Goal: Task Accomplishment & Management: Use online tool/utility

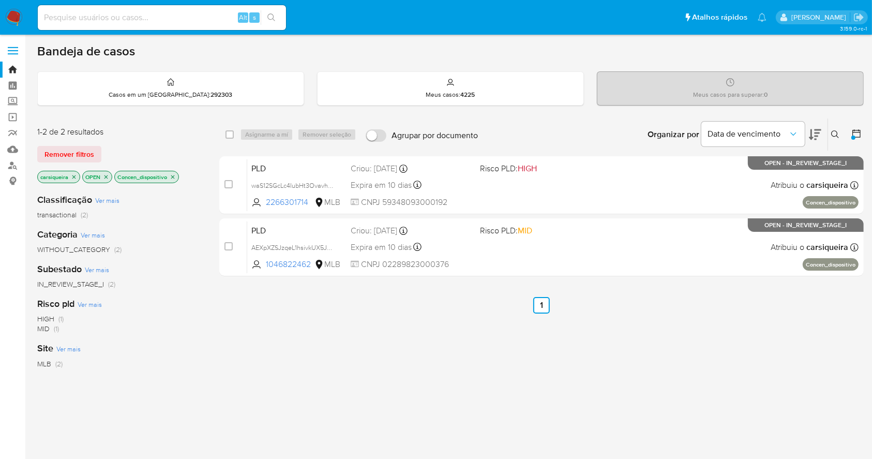
click at [14, 16] on img at bounding box center [14, 18] width 18 height 18
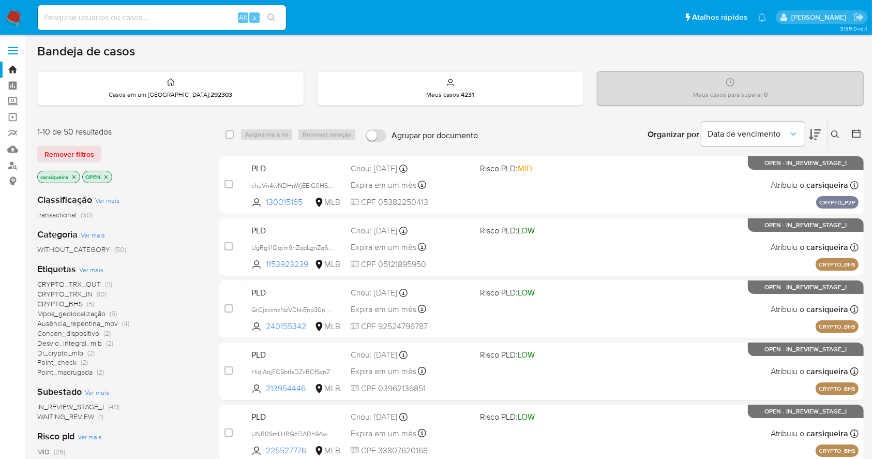
click at [661, 134] on icon at bounding box center [856, 133] width 10 height 10
click at [661, 131] on icon at bounding box center [856, 133] width 8 height 8
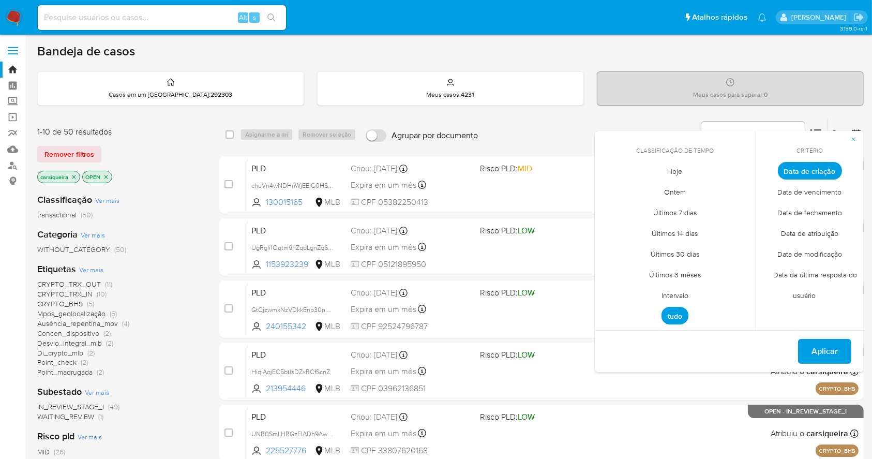
click at [661, 299] on span "Intervalo" at bounding box center [674, 295] width 49 height 21
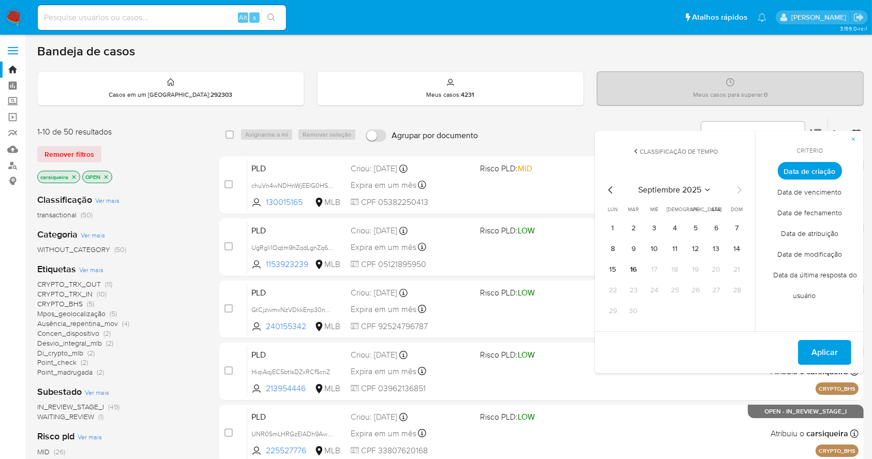
click at [612, 192] on icon "Mes anterior" at bounding box center [610, 189] width 4 height 7
click at [661, 225] on button "1" at bounding box center [695, 228] width 17 height 17
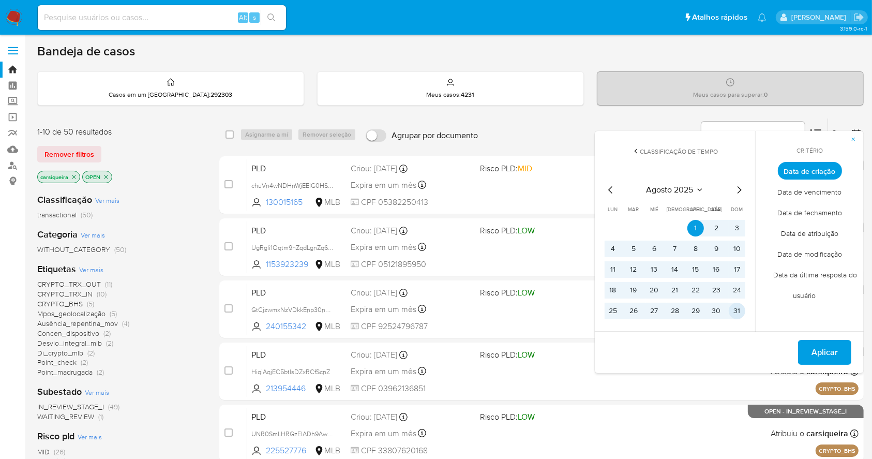
click at [661, 309] on button "31" at bounding box center [736, 310] width 17 height 17
click at [661, 343] on span "Aplicar" at bounding box center [824, 352] width 26 height 23
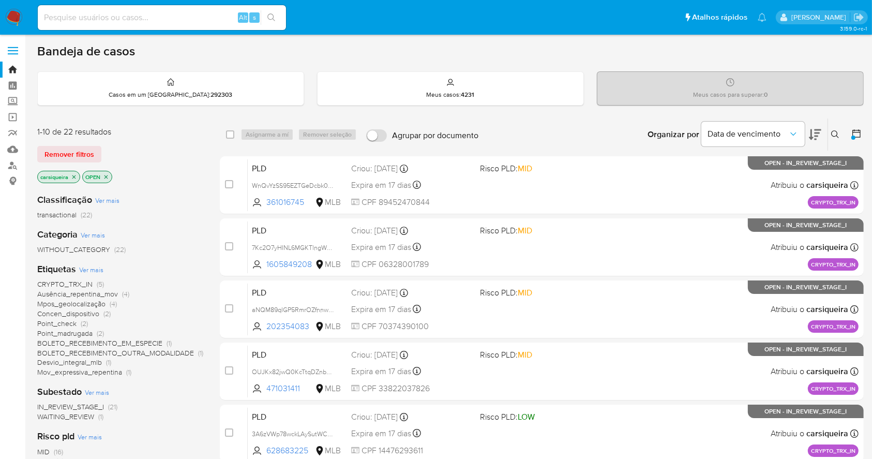
click at [74, 177] on icon "close-filter" at bounding box center [74, 177] width 4 height 4
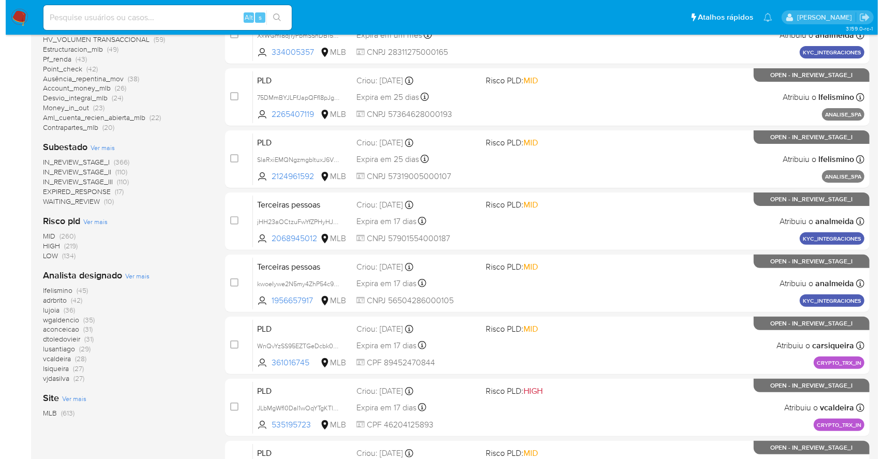
scroll to position [276, 0]
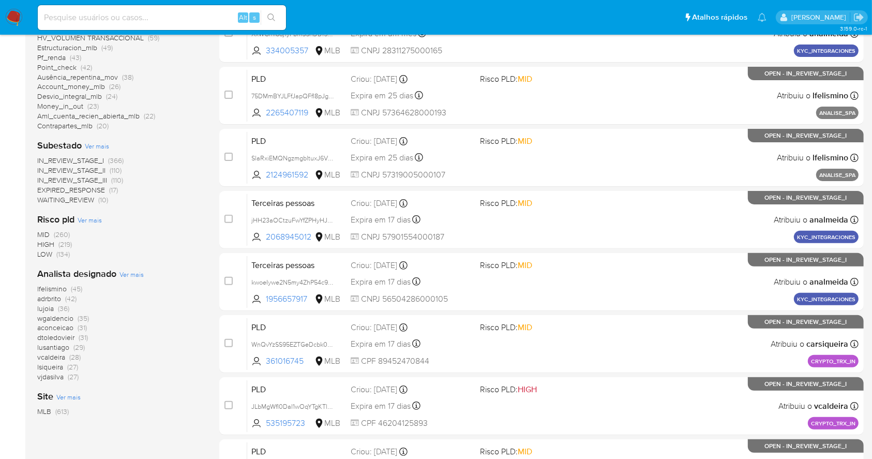
click at [132, 271] on span "Ver mais" at bounding box center [131, 273] width 24 height 9
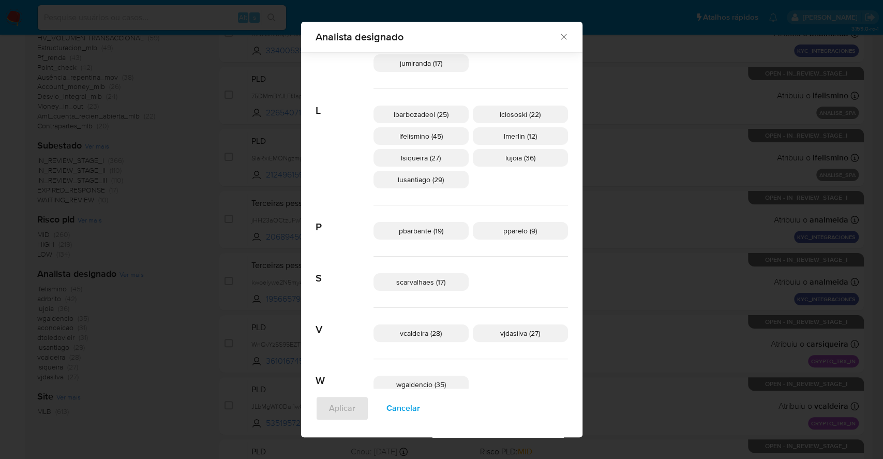
scroll to position [445, 0]
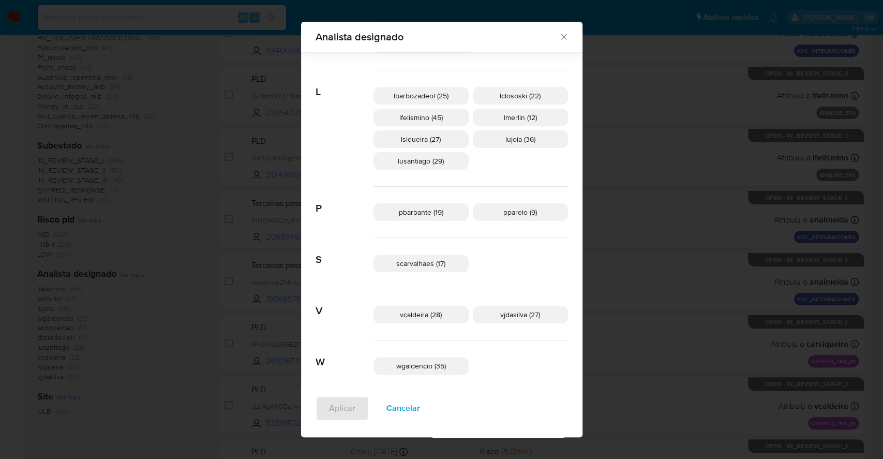
click at [406, 343] on span "Cancelar" at bounding box center [403, 408] width 34 height 23
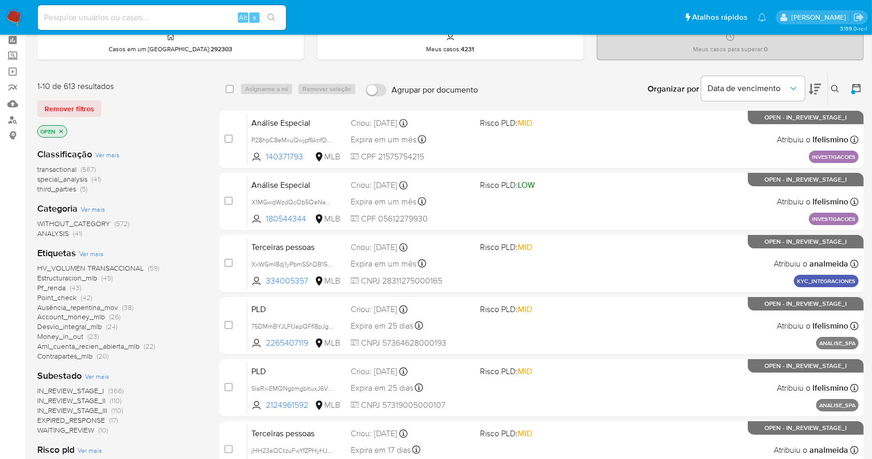
scroll to position [0, 0]
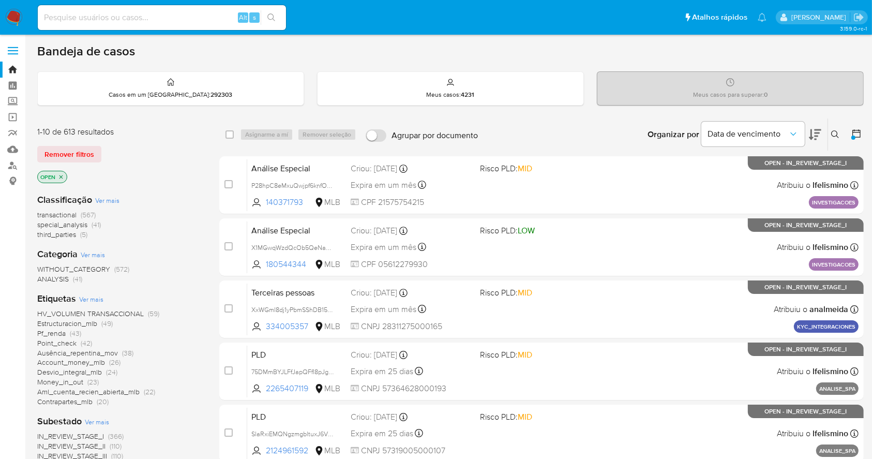
click at [21, 24] on img at bounding box center [14, 18] width 18 height 18
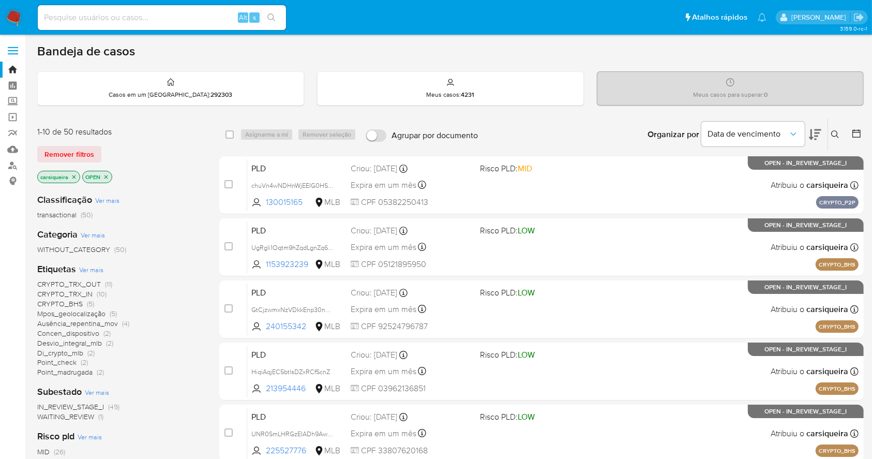
click at [108, 19] on input at bounding box center [162, 17] width 248 height 13
paste input "pSIL1jA0E6jmCGL5YUSJvrSw"
type input "pSIL1jA0E6jmCGL5YUSJvrSw"
click at [273, 10] on button "search-icon" at bounding box center [271, 17] width 21 height 14
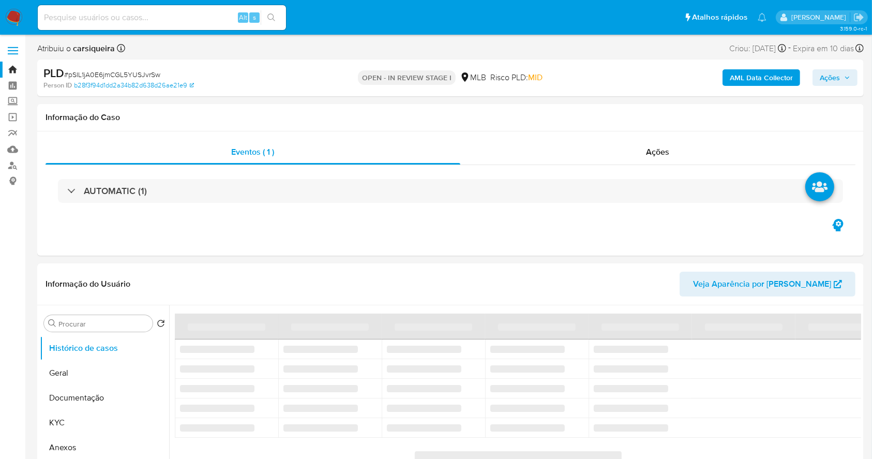
select select "10"
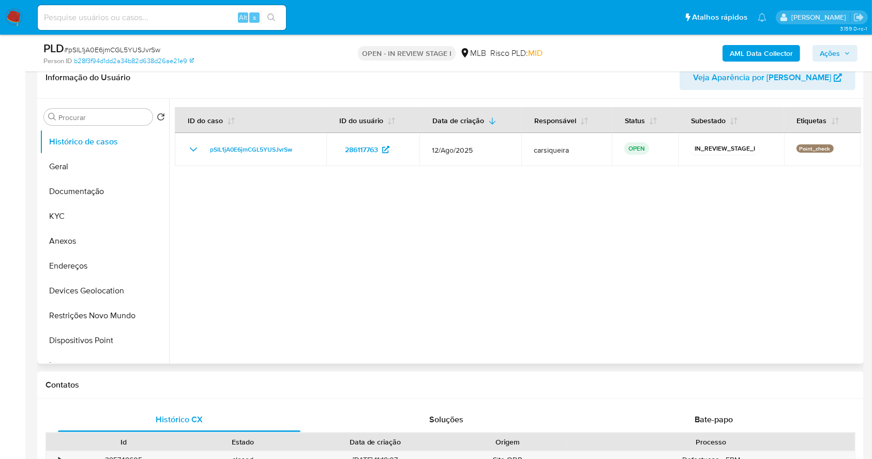
scroll to position [138, 0]
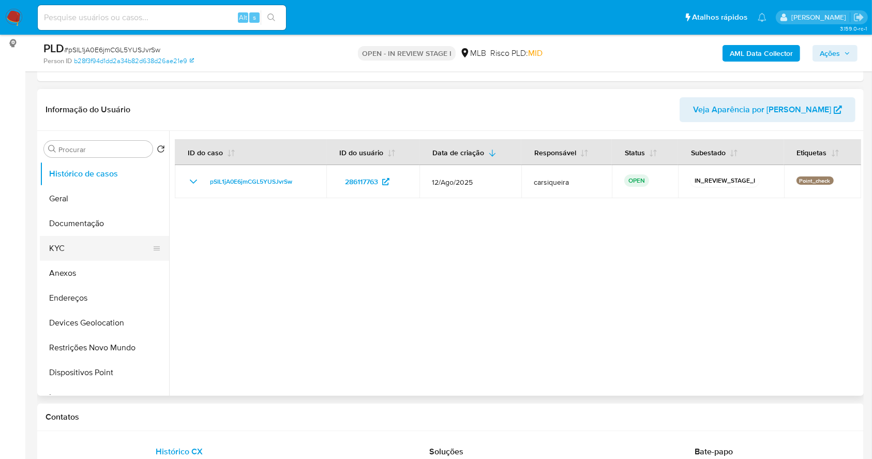
click at [93, 237] on button "KYC" at bounding box center [100, 248] width 121 height 25
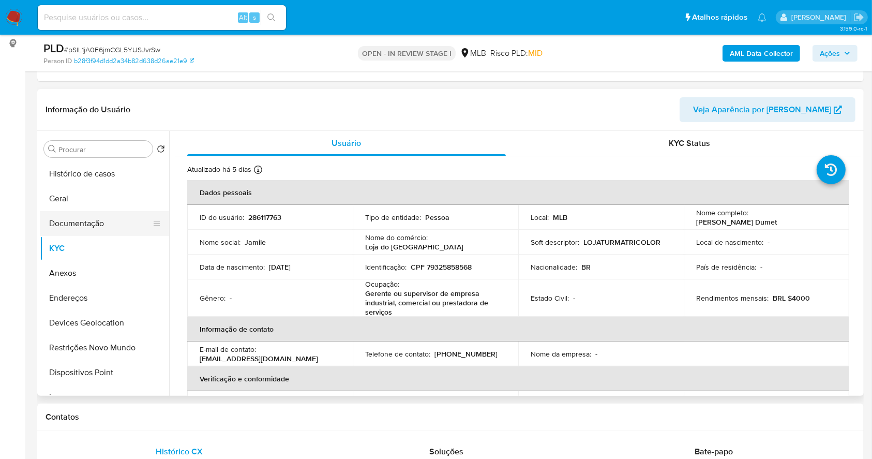
click at [94, 226] on button "Documentação" at bounding box center [100, 223] width 121 height 25
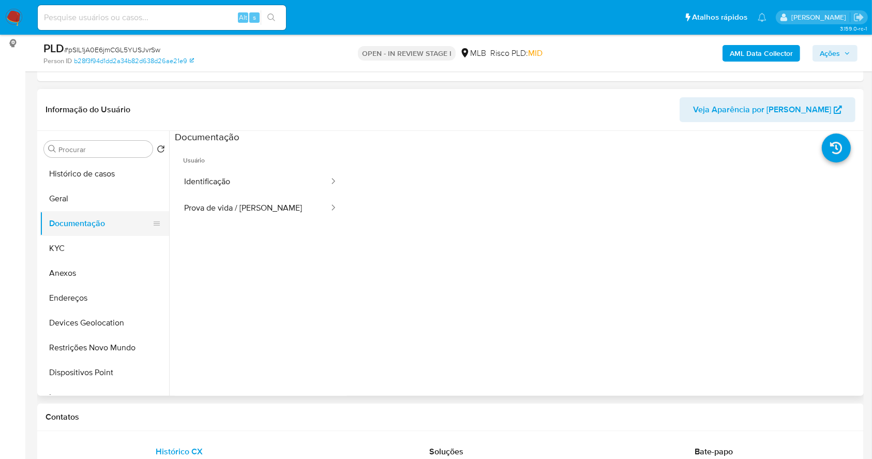
click at [105, 226] on button "Documentação" at bounding box center [100, 223] width 121 height 25
click at [104, 238] on button "KYC" at bounding box center [100, 248] width 121 height 25
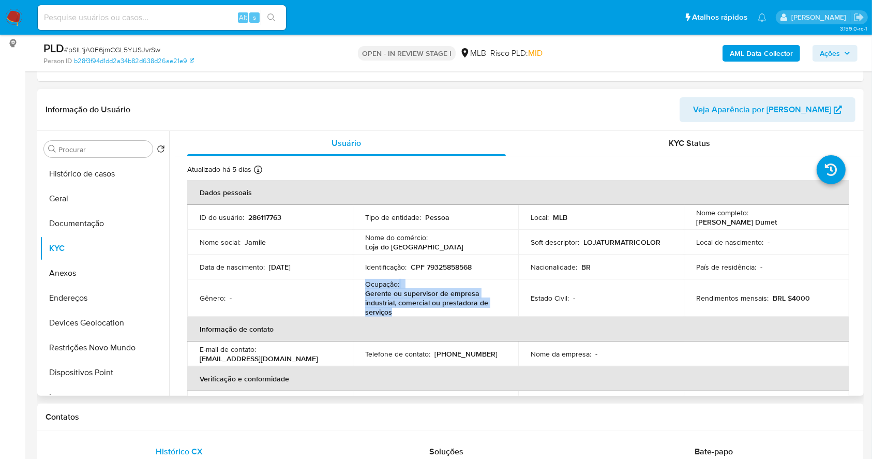
drag, startPoint x: 401, startPoint y: 315, endPoint x: 360, endPoint y: 283, distance: 51.9
click at [360, 283] on td "Ocupação : Gerente ou supervisor de empresa industrial, comercial ou prestadora…" at bounding box center [435, 297] width 165 height 37
copy div "Ocupação : Gerente ou supervisor de empresa industrial, comercial ou prestadora…"
click at [84, 220] on button "Documentação" at bounding box center [100, 223] width 121 height 25
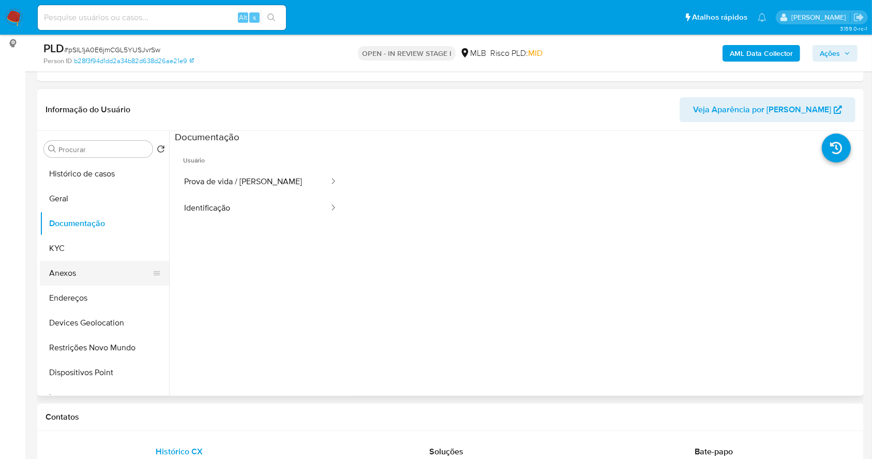
click at [95, 269] on button "Anexos" at bounding box center [100, 273] width 121 height 25
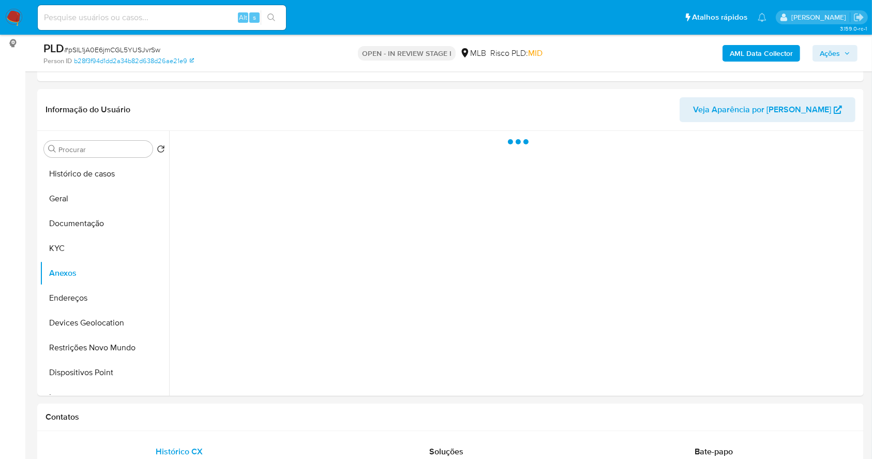
click at [757, 57] on b "AML Data Collector" at bounding box center [760, 53] width 63 height 17
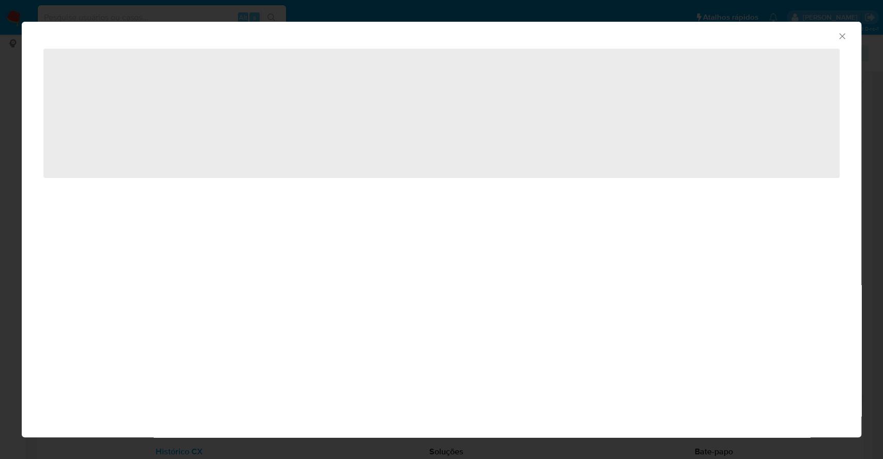
click at [0, 116] on div "AML Data Collector ‌" at bounding box center [441, 229] width 883 height 459
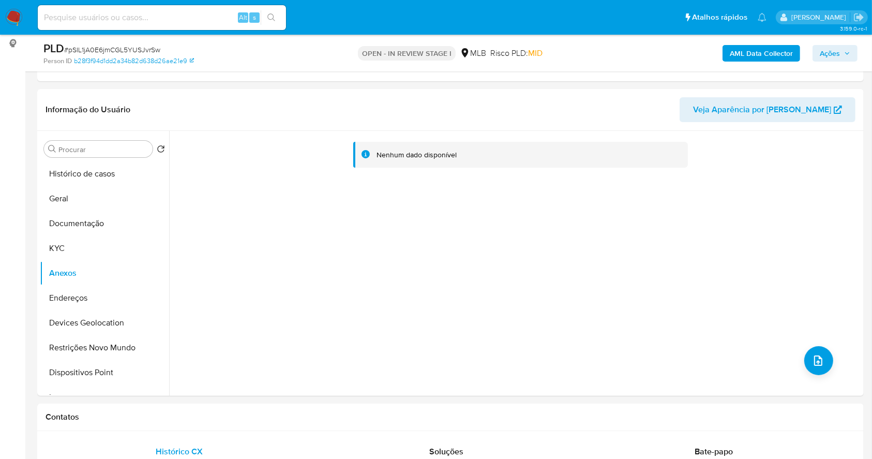
click at [769, 56] on b "AML Data Collector" at bounding box center [760, 53] width 63 height 17
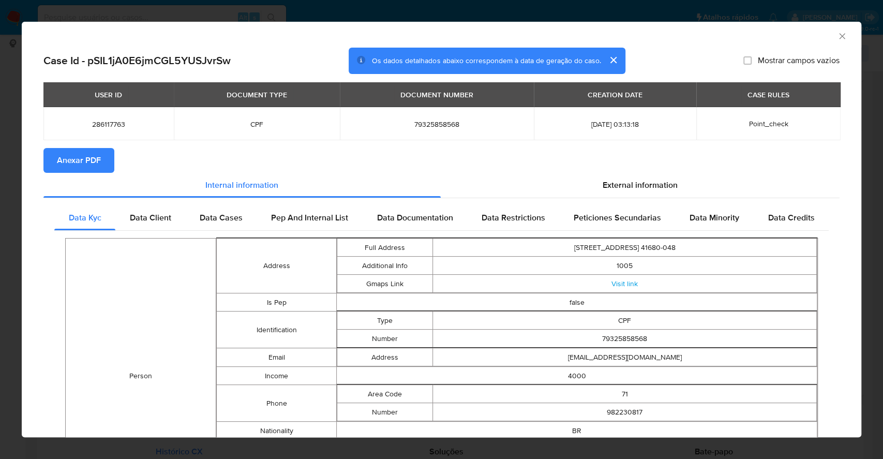
click at [79, 157] on span "Anexar PDF" at bounding box center [79, 160] width 44 height 23
click at [0, 233] on div "AML Data Collector Case Id - pSIL1jA0E6jmCGL5YUSJvrSw Os dados detalhados abaix…" at bounding box center [441, 229] width 883 height 459
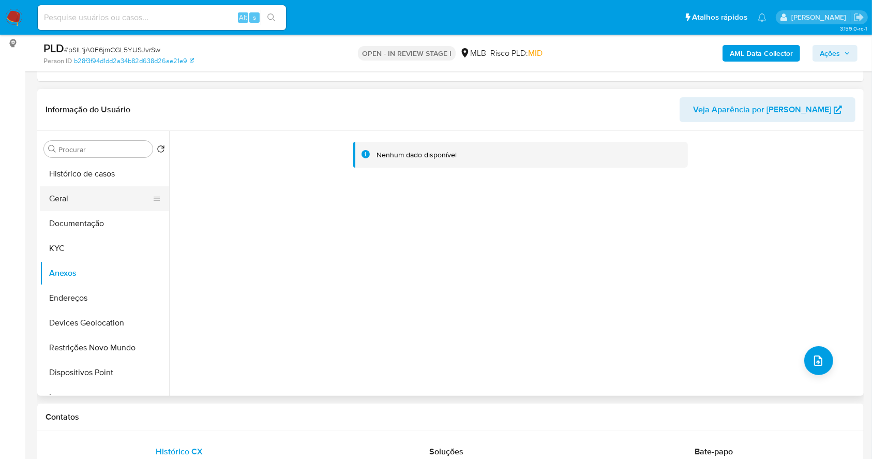
click at [50, 201] on button "Geral" at bounding box center [100, 198] width 121 height 25
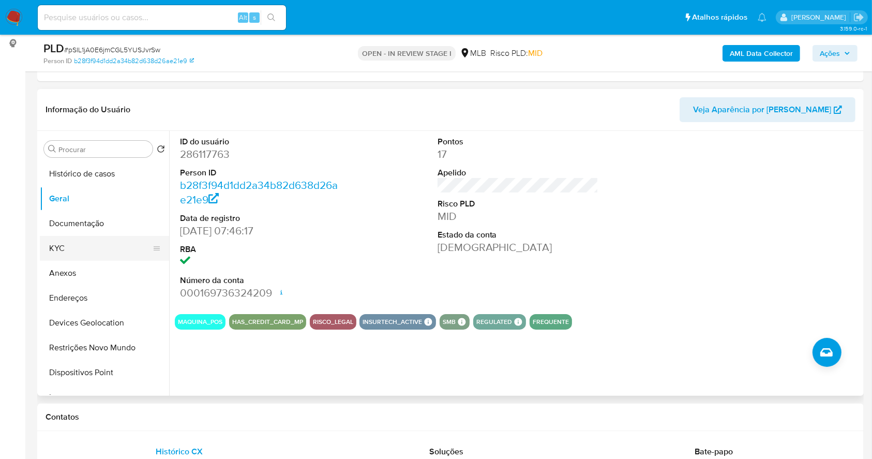
click at [68, 247] on button "KYC" at bounding box center [100, 248] width 121 height 25
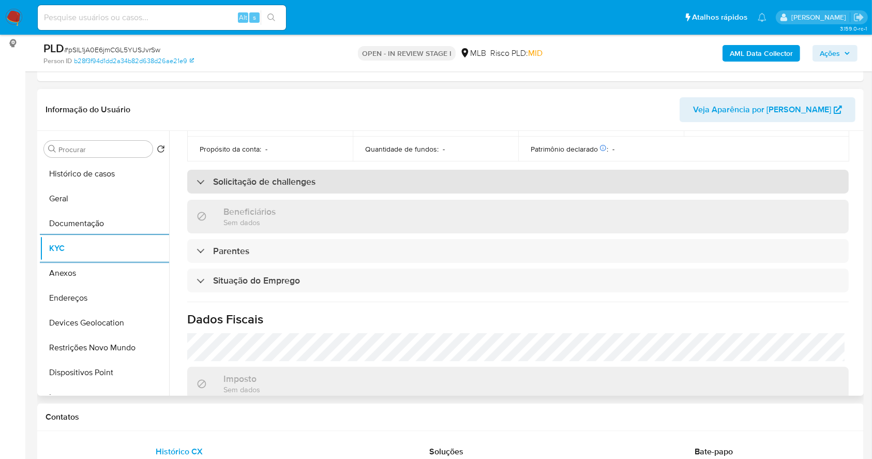
scroll to position [452, 0]
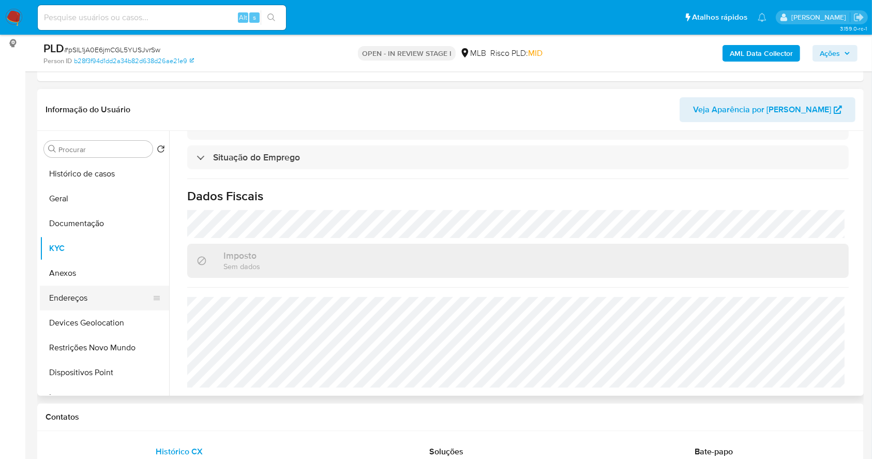
click at [79, 298] on button "Endereços" at bounding box center [100, 297] width 121 height 25
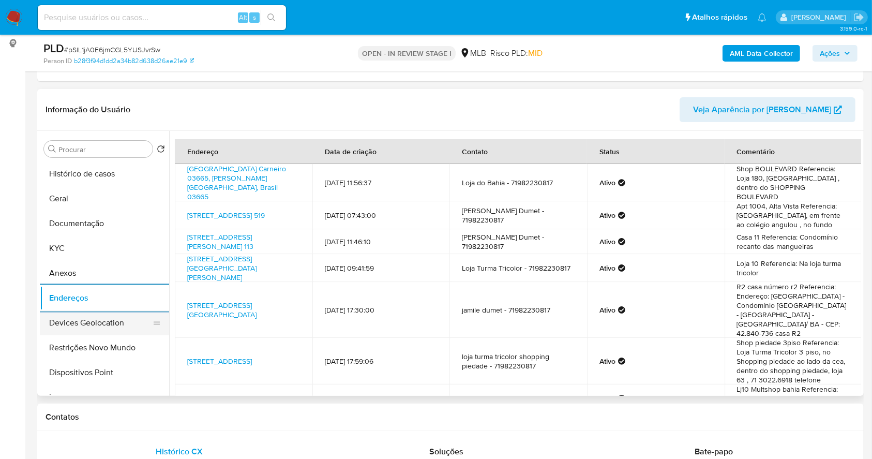
click at [107, 329] on button "Devices Geolocation" at bounding box center [100, 322] width 121 height 25
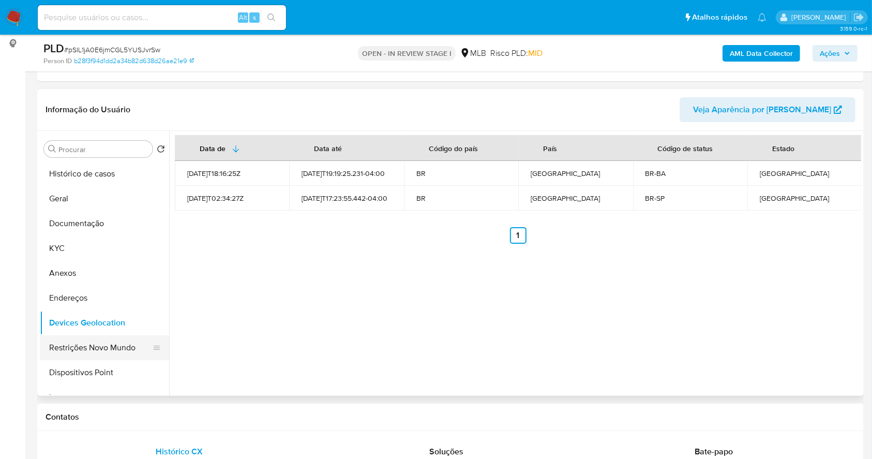
click at [113, 348] on button "Restrições Novo Mundo" at bounding box center [100, 347] width 121 height 25
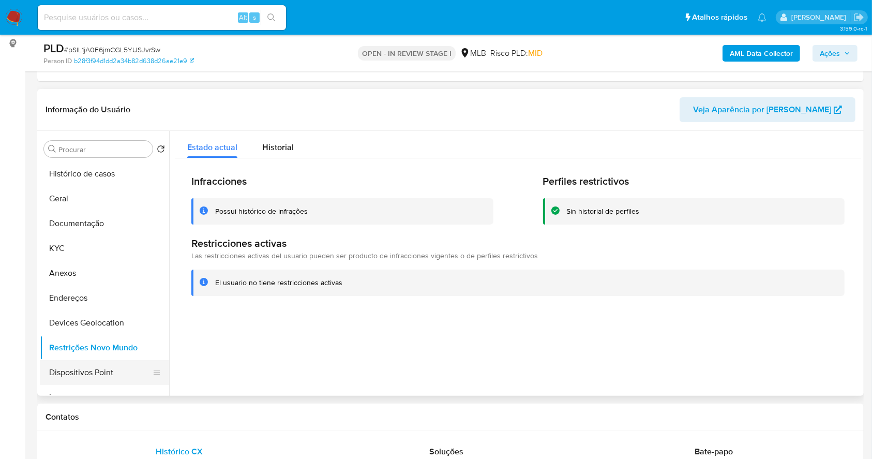
click at [131, 370] on button "Dispositivos Point" at bounding box center [100, 372] width 121 height 25
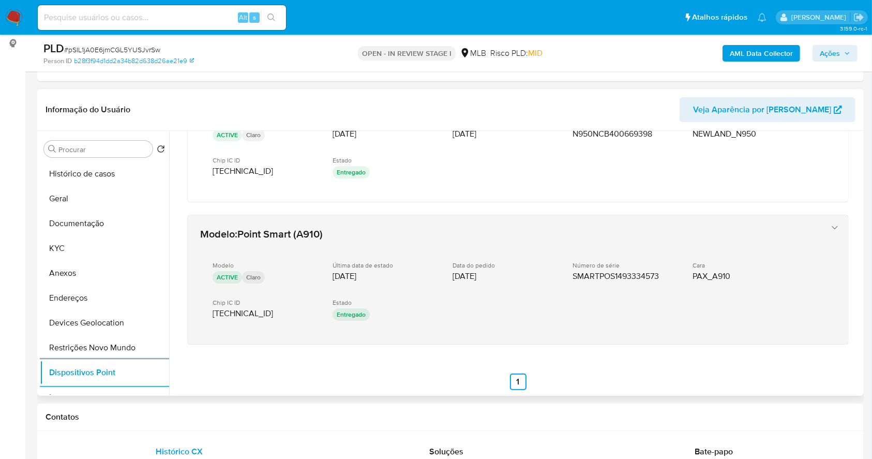
scroll to position [364, 0]
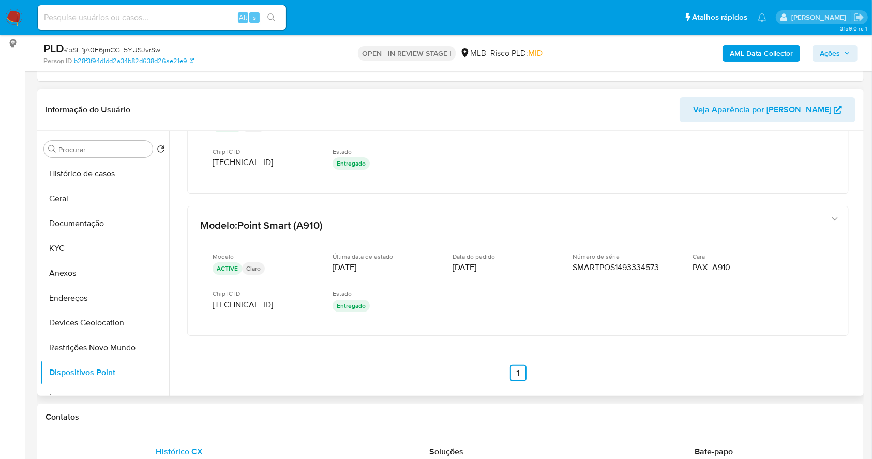
drag, startPoint x: 860, startPoint y: 295, endPoint x: 857, endPoint y: 276, distance: 18.9
click at [857, 276] on div at bounding box center [515, 263] width 692 height 265
click at [856, 285] on div "Modelo : Point Smart 2 (N950) Modelo ACTIVE Claro Última data de estado 22/07/2…" at bounding box center [518, 80] width 686 height 627
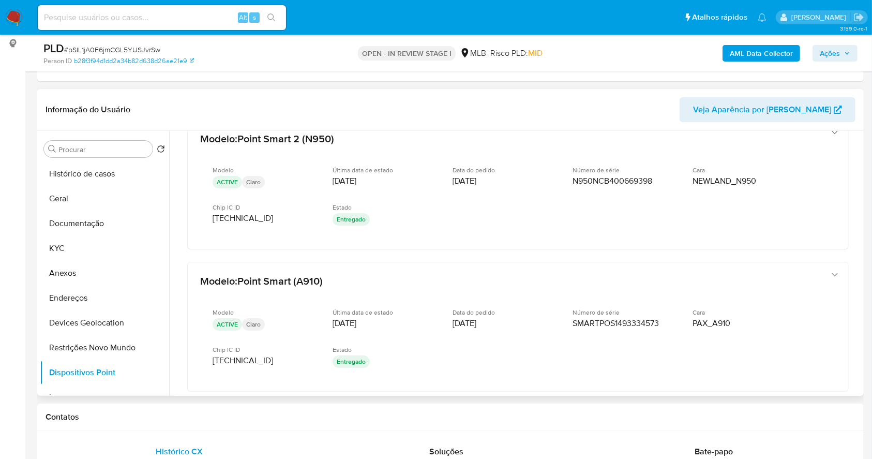
scroll to position [307, 0]
click at [72, 237] on button "KYC" at bounding box center [100, 248] width 121 height 25
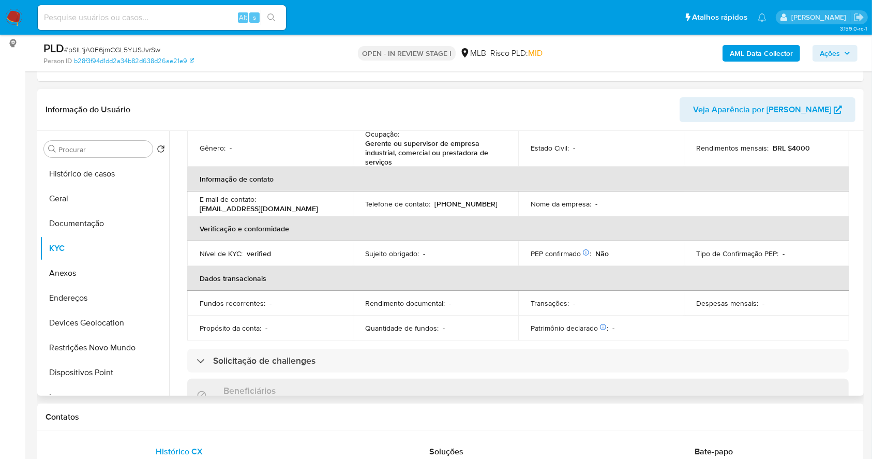
scroll to position [0, 0]
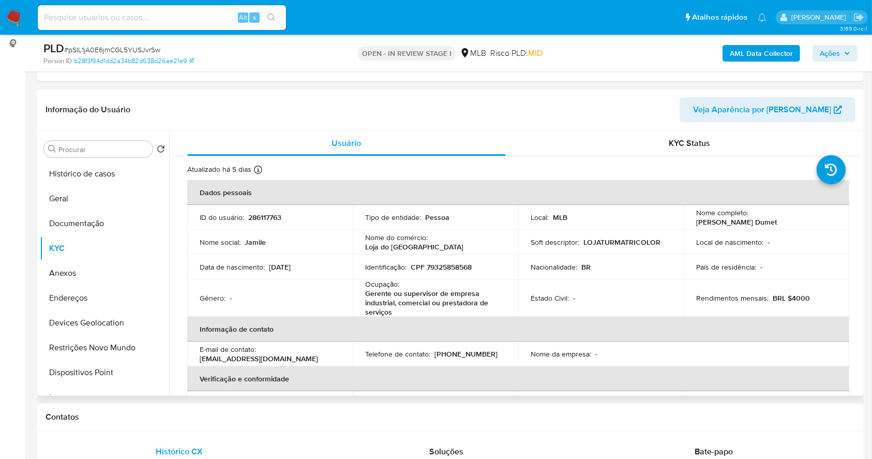
drag, startPoint x: 823, startPoint y: 217, endPoint x: 748, endPoint y: 215, distance: 75.5
click at [748, 215] on div "Nome completo : Jamile Oliveira Dumet" at bounding box center [766, 217] width 141 height 19
copy div "Jamile Oliveira Dumet"
click at [437, 268] on p "CPF 79325858568" at bounding box center [441, 266] width 61 height 9
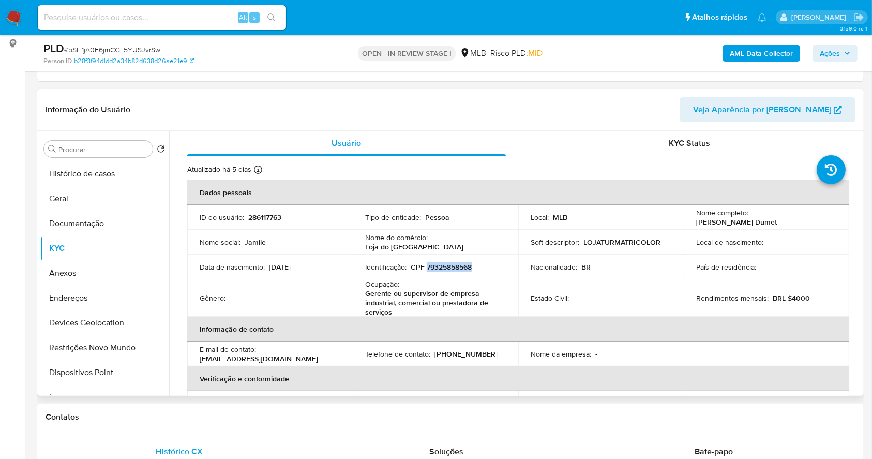
click at [437, 268] on p "CPF 79325858568" at bounding box center [441, 266] width 61 height 9
copy p "79325858568"
click at [107, 222] on button "Documentação" at bounding box center [100, 223] width 121 height 25
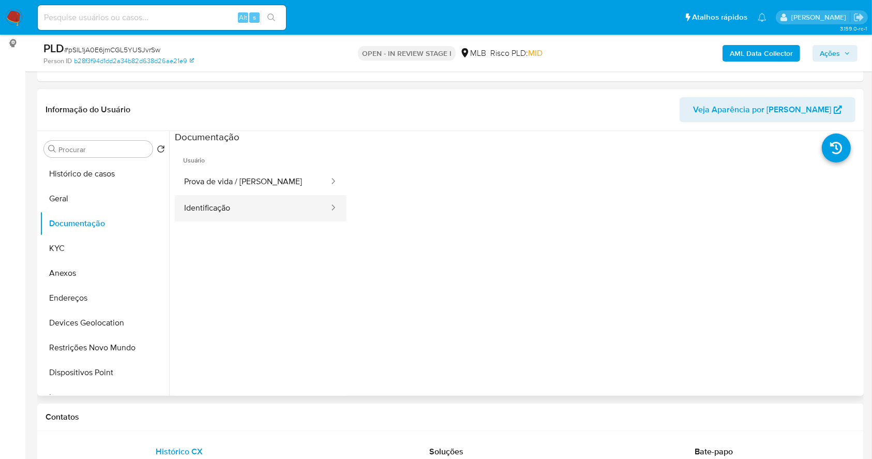
click at [265, 206] on button "Identificação" at bounding box center [252, 208] width 155 height 26
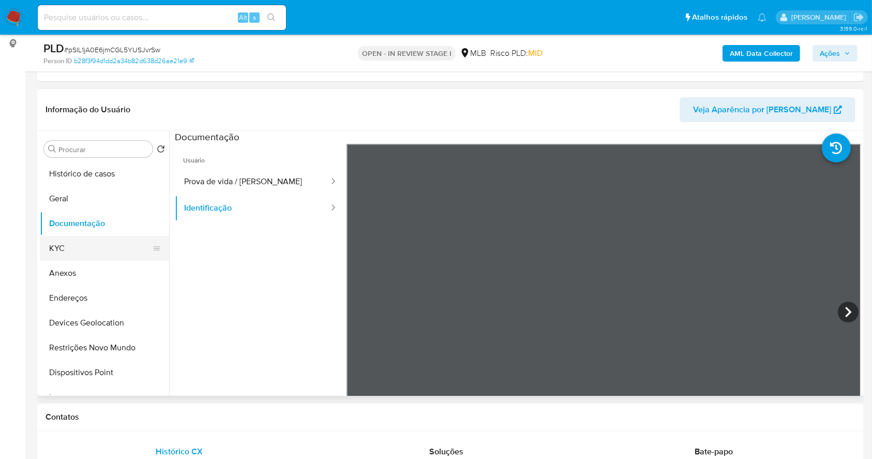
click at [83, 250] on button "KYC" at bounding box center [100, 248] width 121 height 25
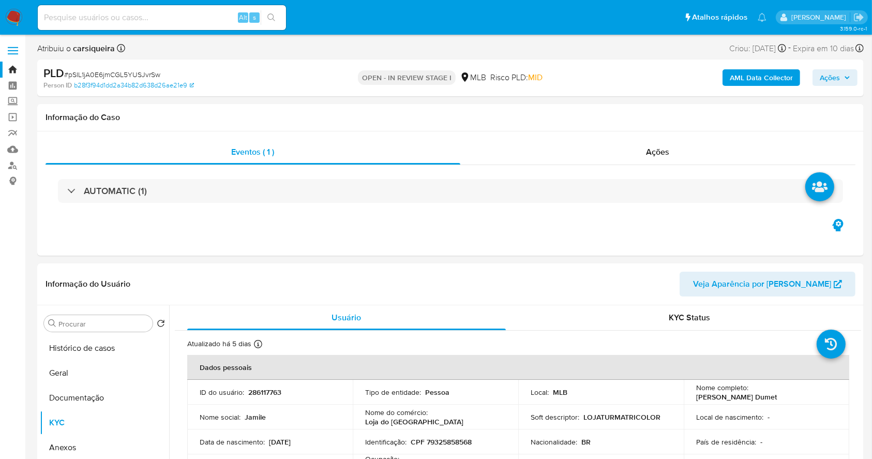
click at [839, 75] on span "Ações" at bounding box center [829, 77] width 20 height 17
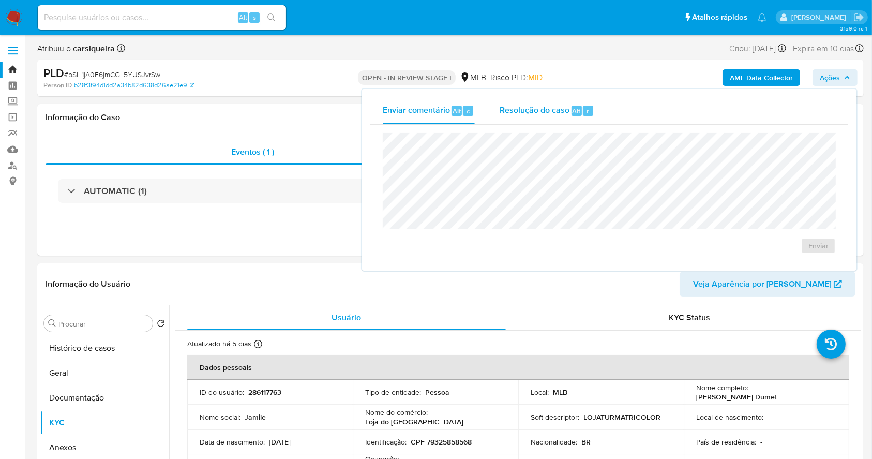
click at [558, 113] on span "Resolução do caso" at bounding box center [534, 110] width 70 height 12
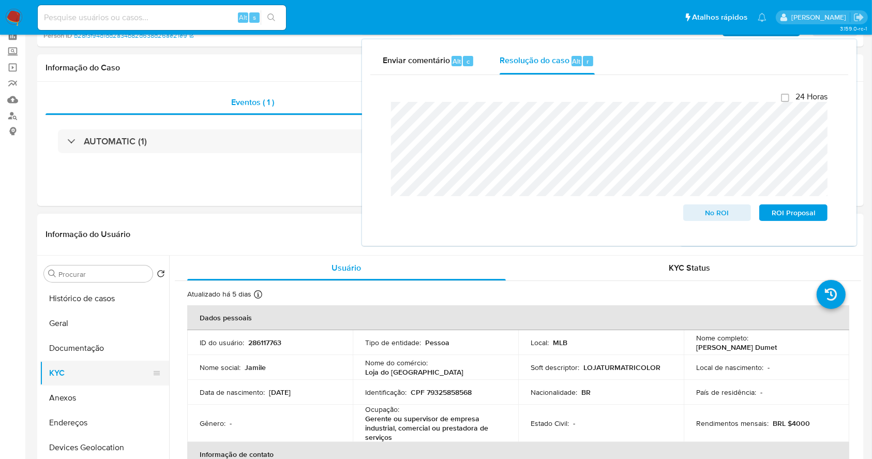
scroll to position [138, 0]
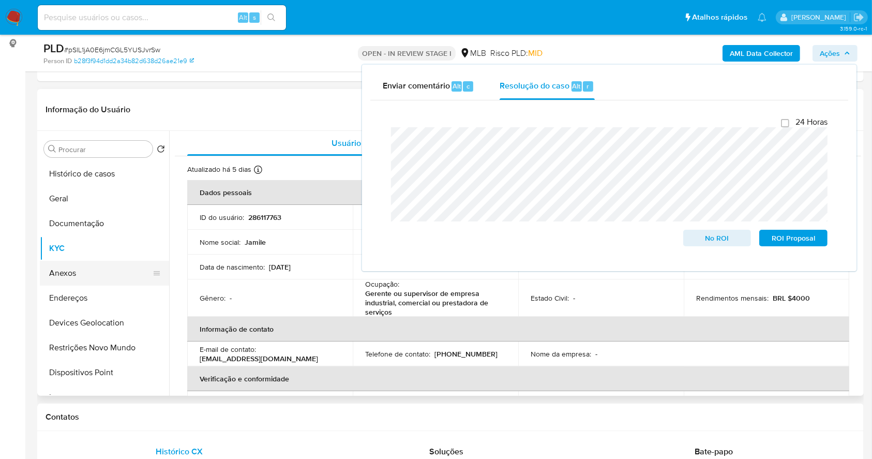
click at [92, 267] on button "Anexos" at bounding box center [100, 273] width 121 height 25
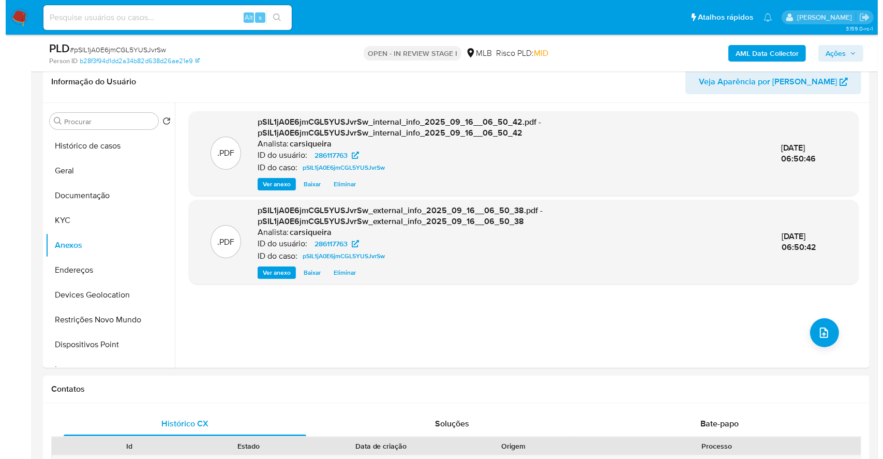
scroll to position [96, 0]
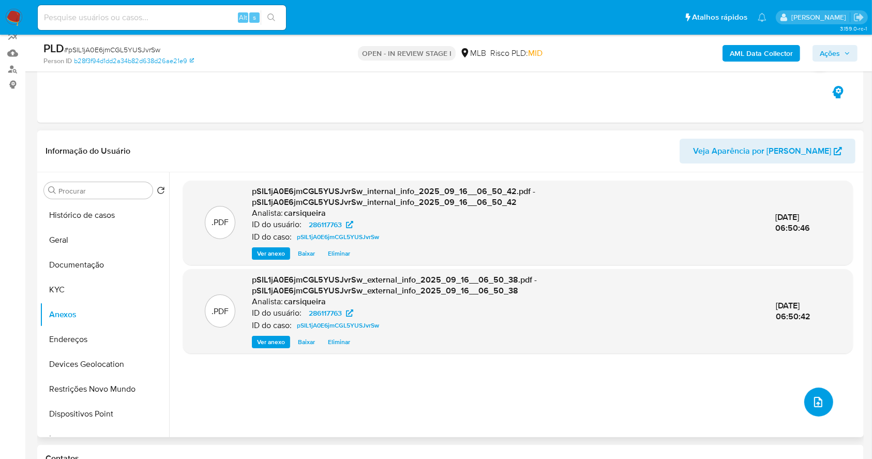
click at [816, 398] on icon "upload-file" at bounding box center [818, 402] width 12 height 12
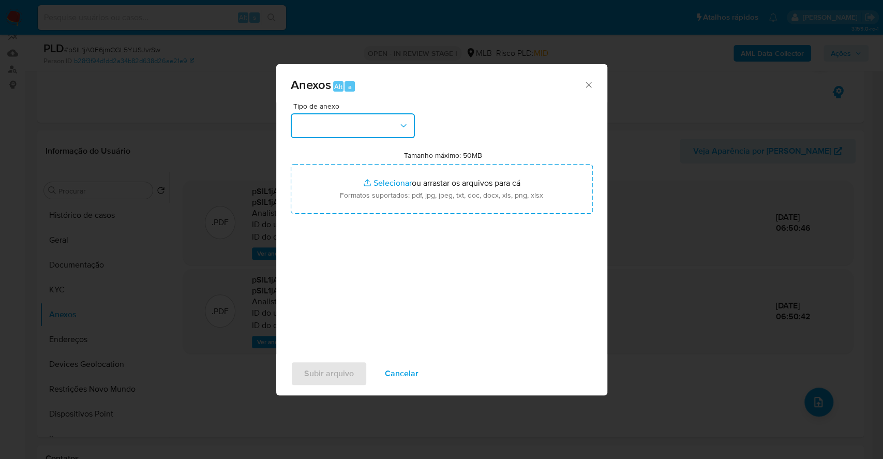
click at [353, 127] on button "button" at bounding box center [353, 125] width 124 height 25
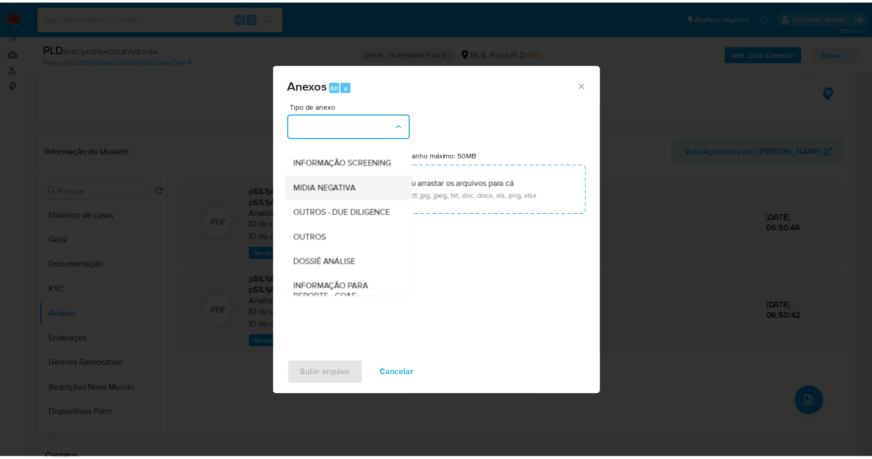
scroll to position [159, 0]
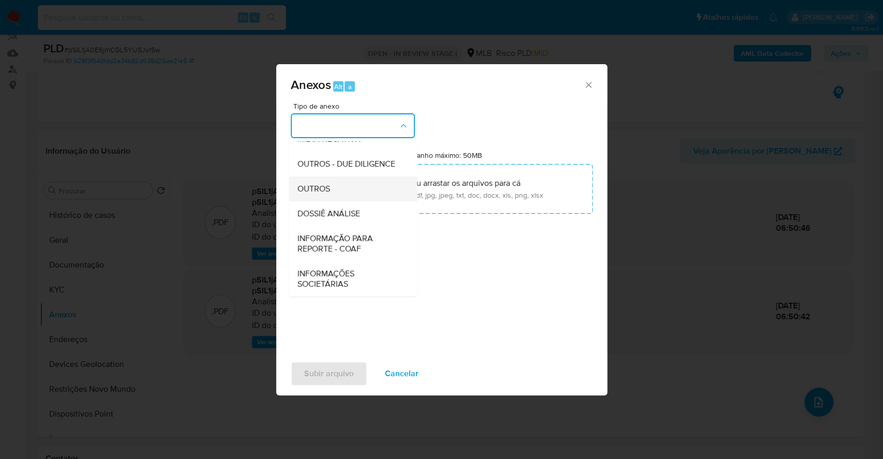
click at [316, 188] on span "OUTROS" at bounding box center [313, 189] width 33 height 10
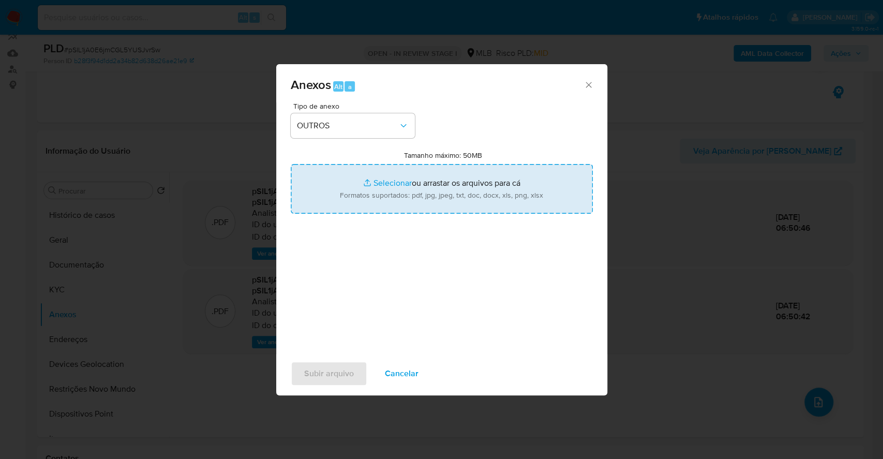
click at [394, 181] on input "Tamanho máximo: 50MB Selecionar arquivos" at bounding box center [442, 189] width 302 height 50
type input "C:\fakepath\Mulan 286117763_2025_09_15_07_32_59.xlsx"
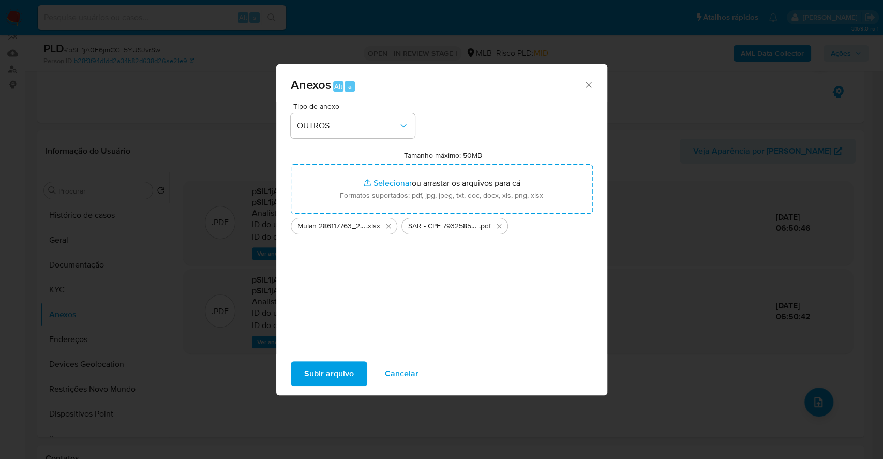
click at [335, 373] on span "Subir arquivo" at bounding box center [329, 373] width 50 height 23
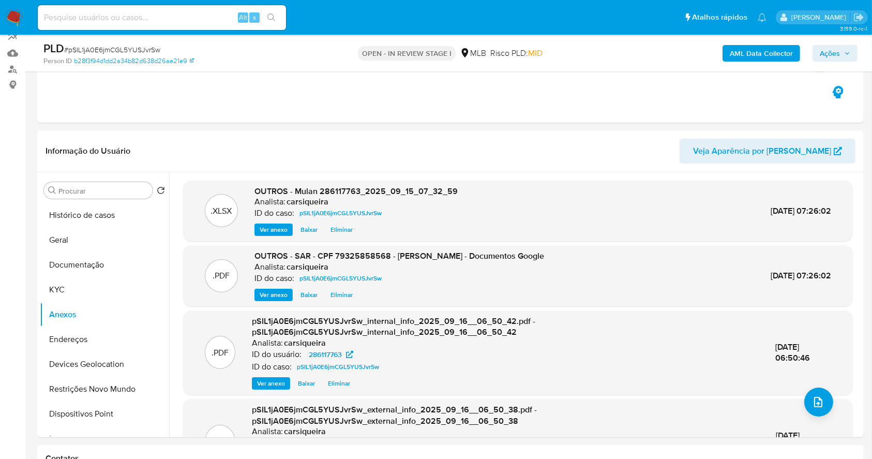
click at [828, 56] on span "Ações" at bounding box center [829, 53] width 20 height 17
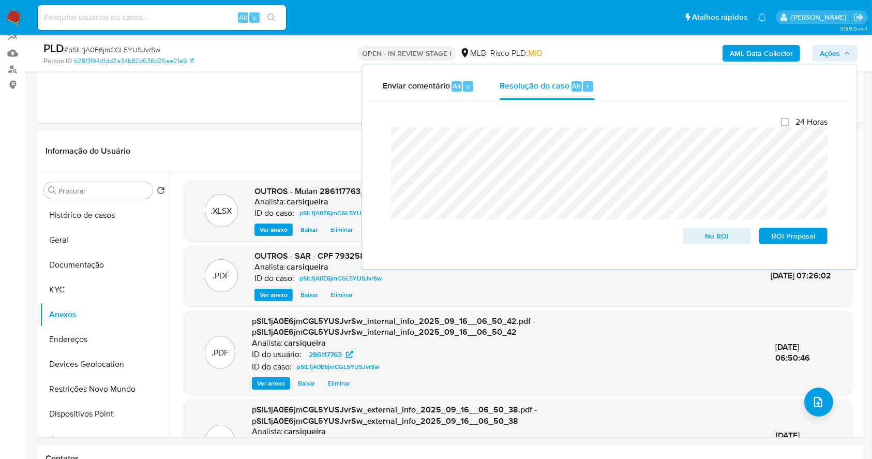
click at [136, 53] on span "# pSIL1jA0E6jmCGL5YUSJvrSw" at bounding box center [112, 49] width 96 height 10
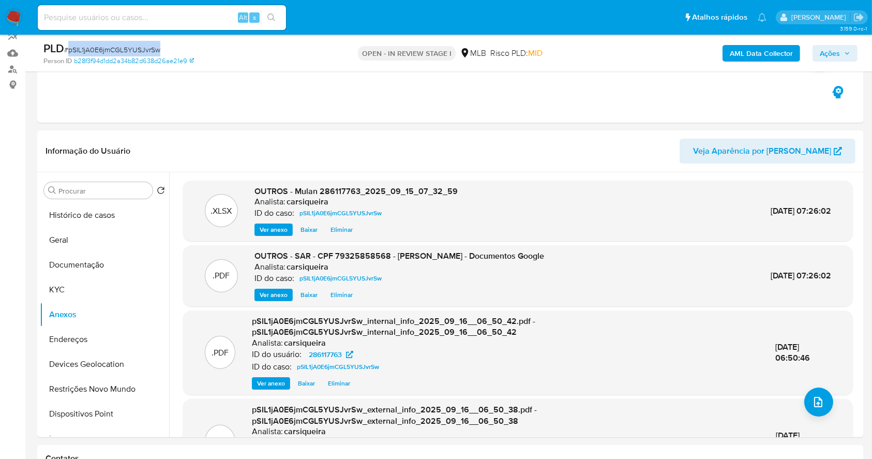
copy span "pSIL1jA0E6jmCGL5YUSJvrSw"
click at [844, 47] on span "Ações" at bounding box center [834, 53] width 31 height 14
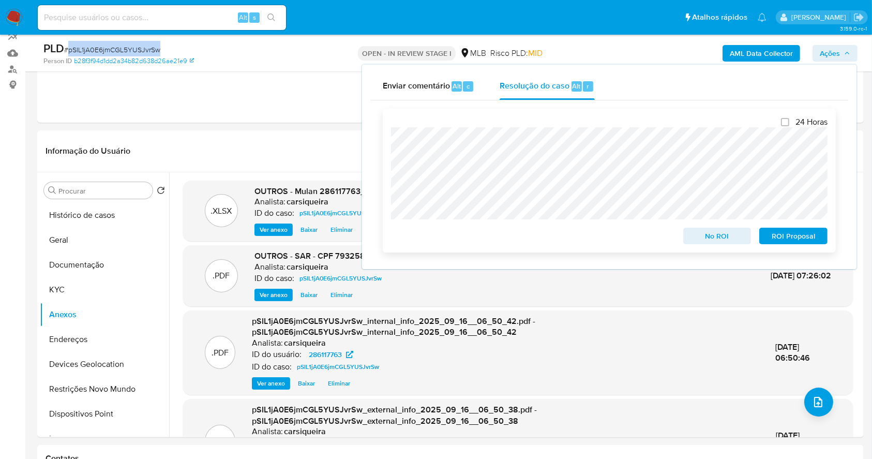
click at [813, 237] on span "ROI Proposal" at bounding box center [793, 236] width 54 height 14
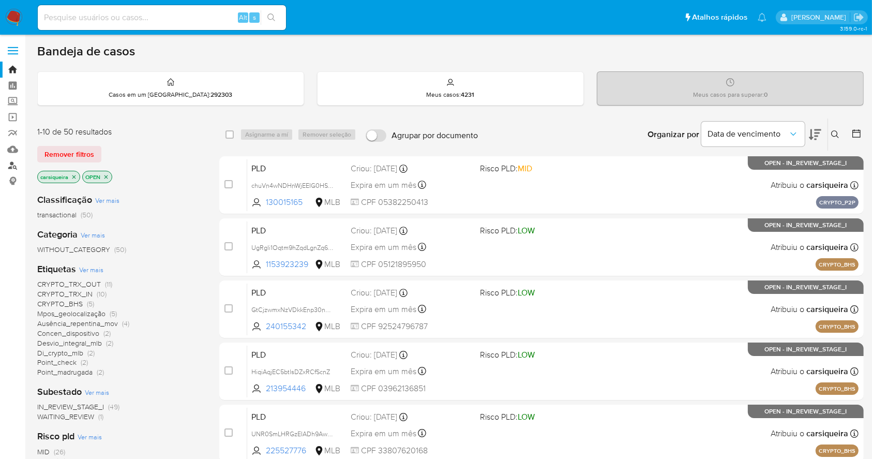
click at [13, 166] on link "Localizador de pessoas" at bounding box center [61, 165] width 123 height 16
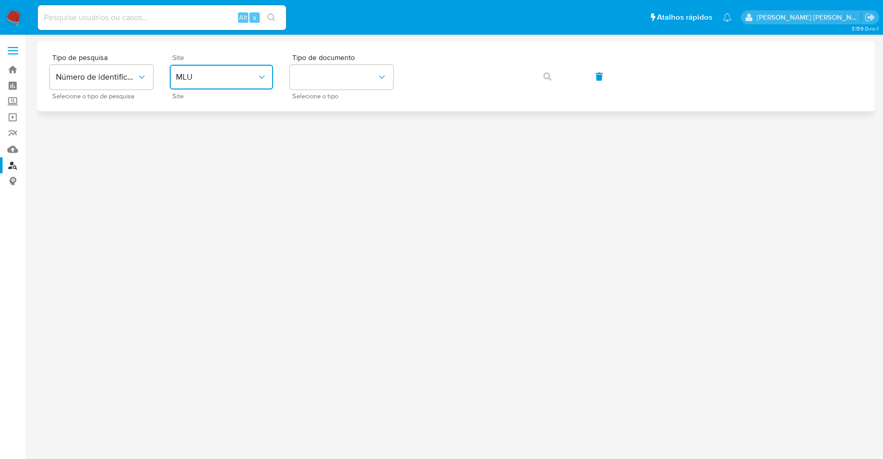
click at [229, 66] on button "MLU" at bounding box center [221, 77] width 103 height 25
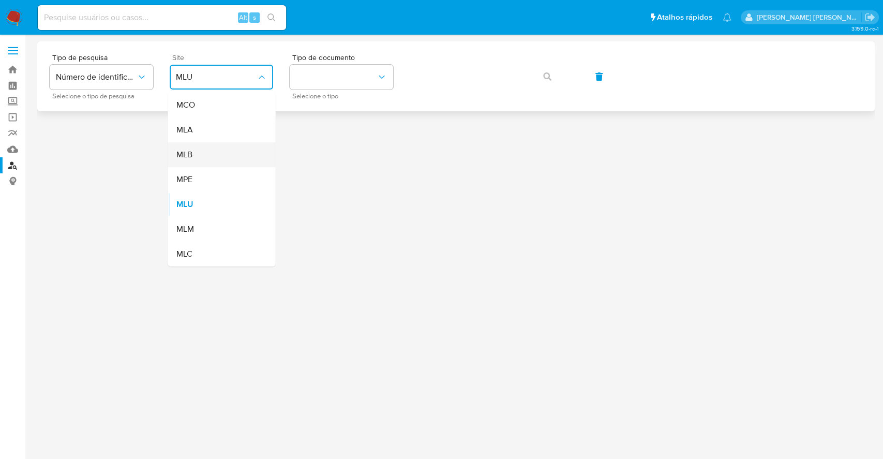
click at [209, 144] on div "MLB" at bounding box center [218, 154] width 85 height 25
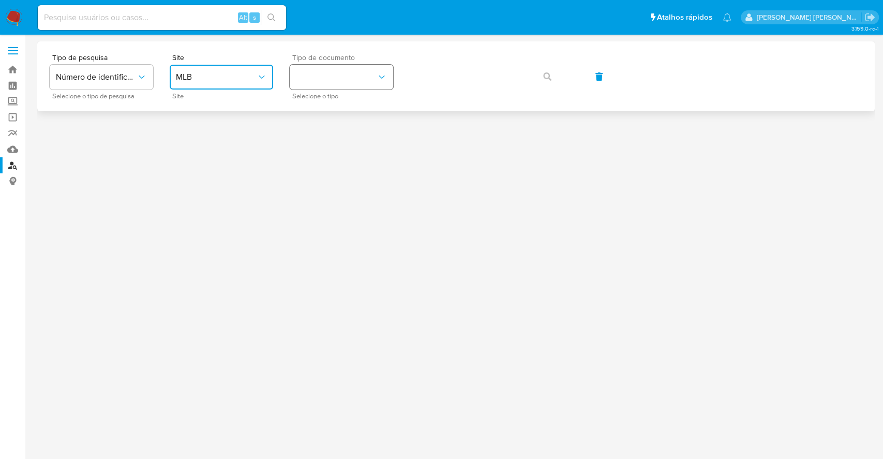
click at [347, 69] on button "identificationType" at bounding box center [341, 77] width 103 height 25
click at [348, 139] on div "CPF CPF" at bounding box center [338, 145] width 85 height 35
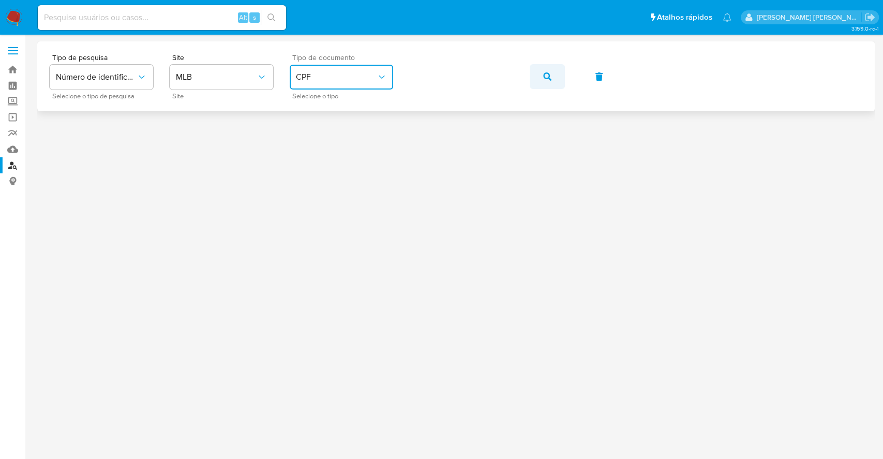
click at [551, 79] on button "button" at bounding box center [546, 76] width 35 height 25
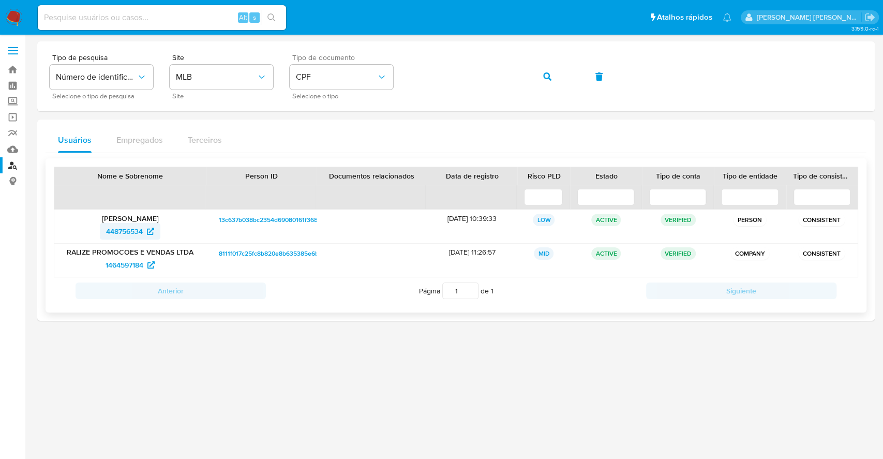
click at [123, 230] on span "448756534" at bounding box center [124, 231] width 37 height 17
click at [114, 267] on span "1464597184" at bounding box center [124, 264] width 38 height 17
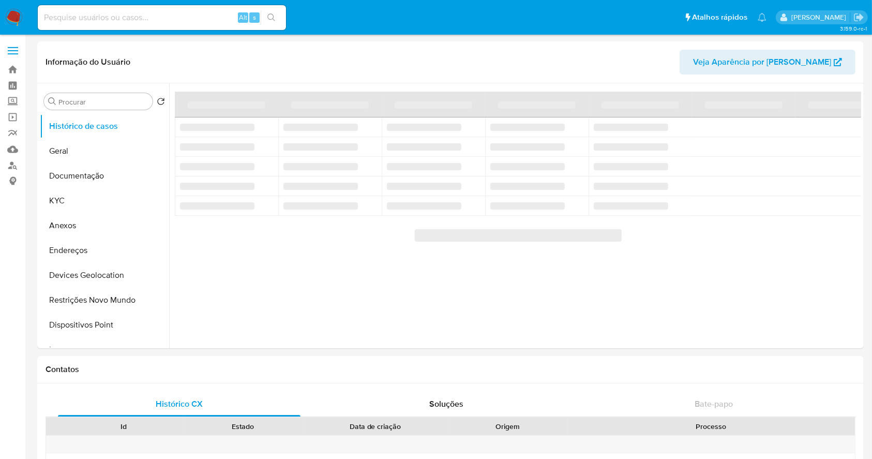
select select "10"
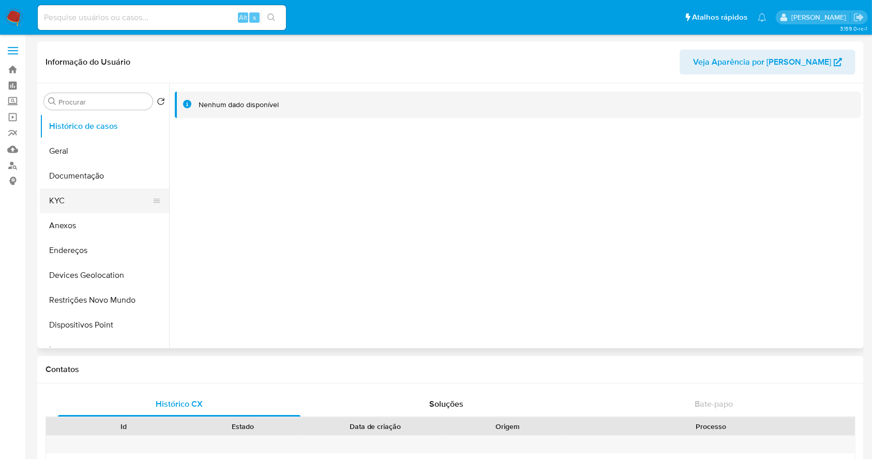
click at [64, 197] on button "KYC" at bounding box center [100, 200] width 121 height 25
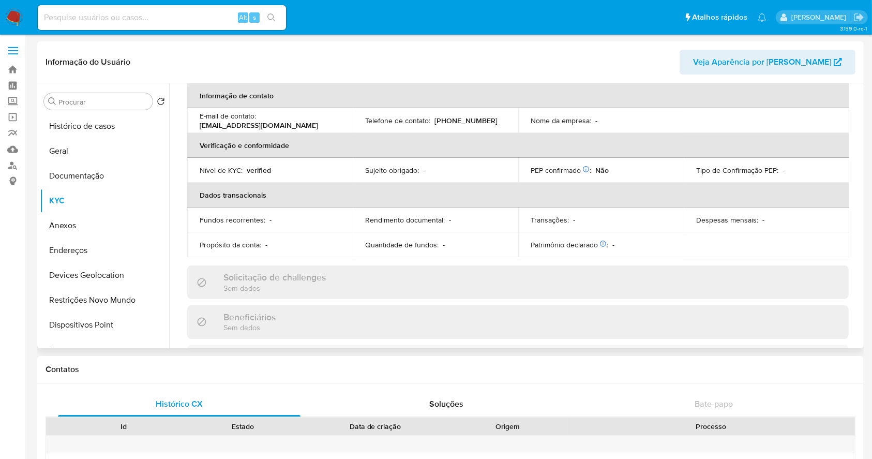
scroll to position [453, 0]
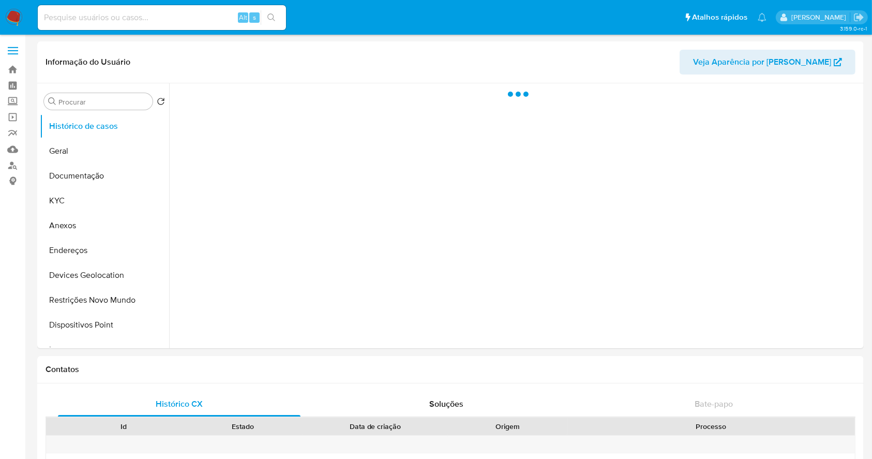
select select "10"
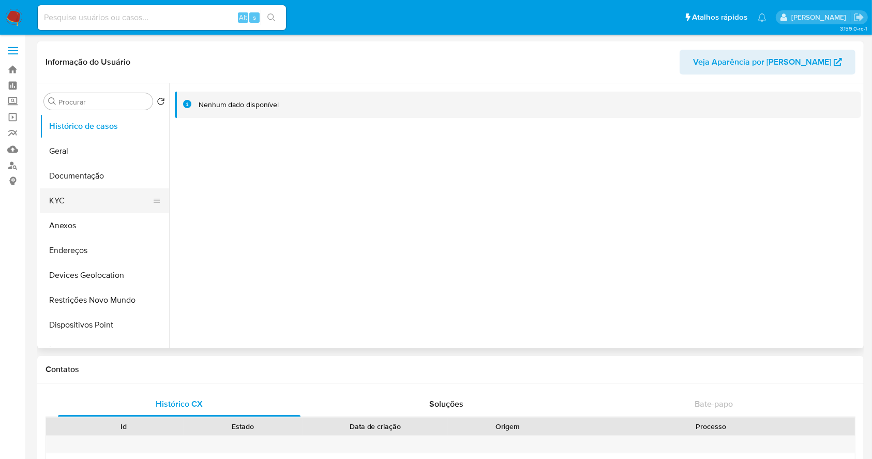
click at [88, 188] on button "KYC" at bounding box center [100, 200] width 121 height 25
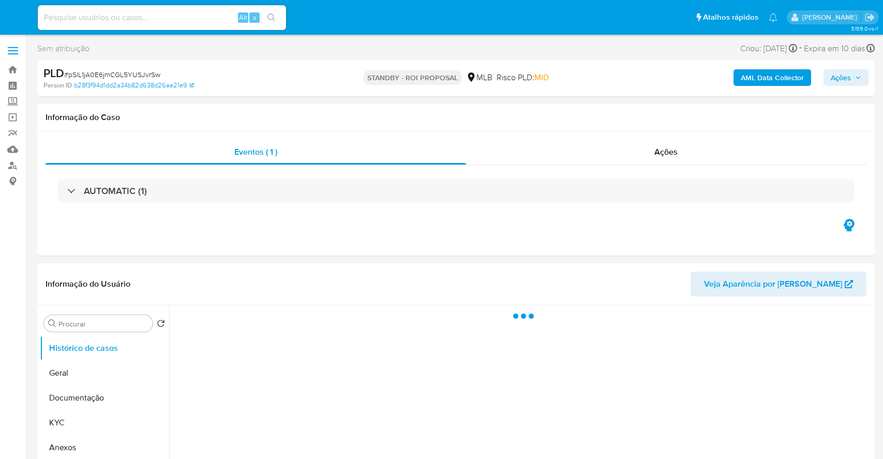
select select "10"
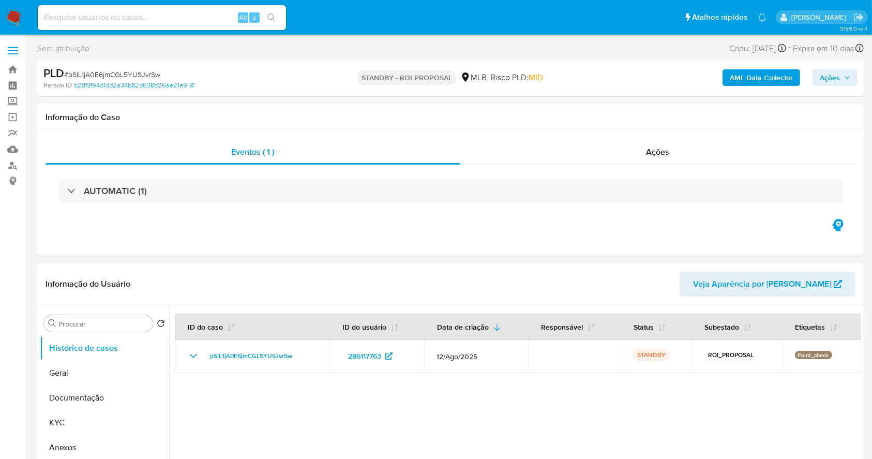
click at [24, 22] on nav "Pausado Ver notificaciones Alt s Atalhos rápidos Presiona las siguientes teclas…" at bounding box center [436, 17] width 872 height 35
drag, startPoint x: 14, startPoint y: 10, endPoint x: 188, endPoint y: 19, distance: 173.9
click at [14, 10] on img at bounding box center [14, 18] width 18 height 18
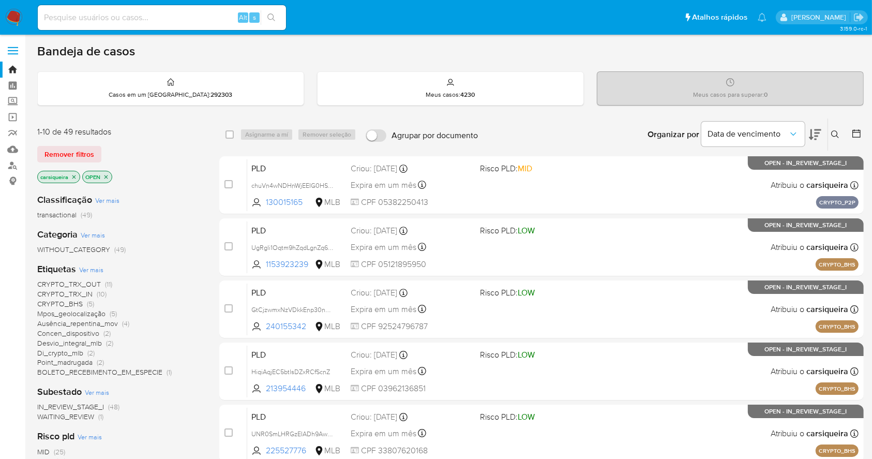
click at [6, 18] on img at bounding box center [14, 18] width 18 height 18
click at [504, 36] on main "3.159.0-rc-1" at bounding box center [436, 427] width 872 height 854
